Goal: Navigation & Orientation: Find specific page/section

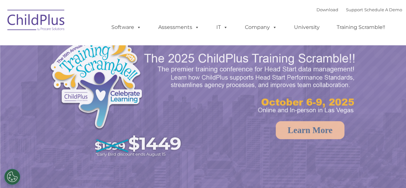
select select "MEDIUM"
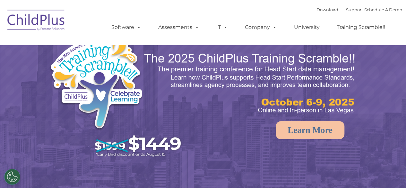
select select "MEDIUM"
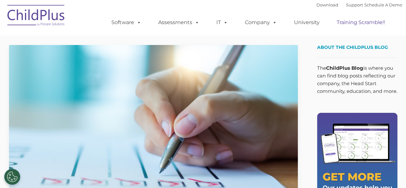
click at [374, 18] on link "Training Scramble!!" at bounding box center [360, 22] width 61 height 13
